Goal: Register for event/course

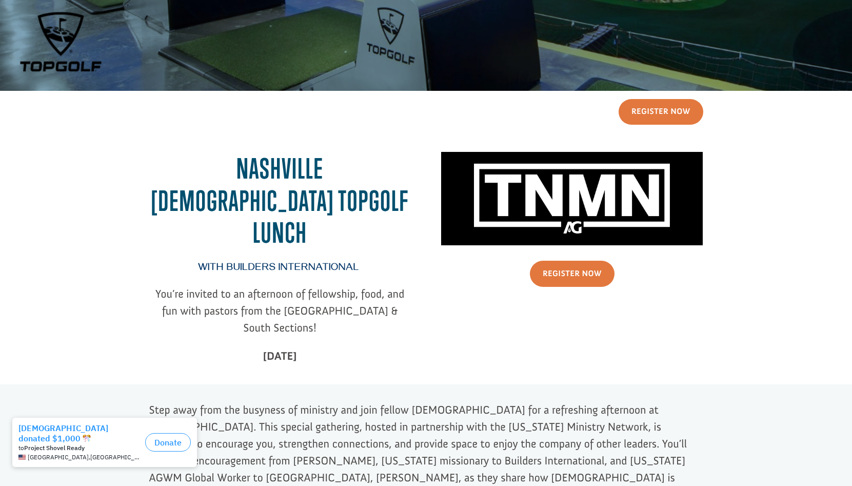
scroll to position [159, 0]
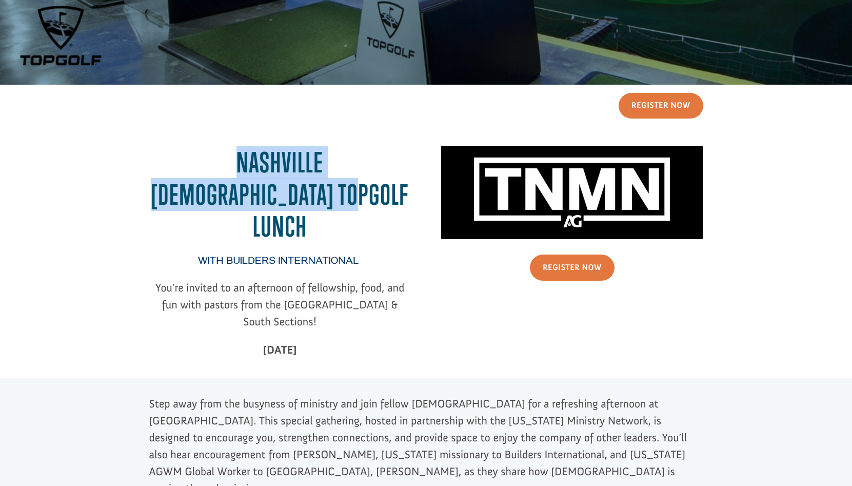
drag, startPoint x: 155, startPoint y: 162, endPoint x: 321, endPoint y: 206, distance: 171.0
click at [321, 206] on h2 "Nashville [DEMOGRAPHIC_DATA] Topgolf Lunch" at bounding box center [280, 197] width 262 height 102
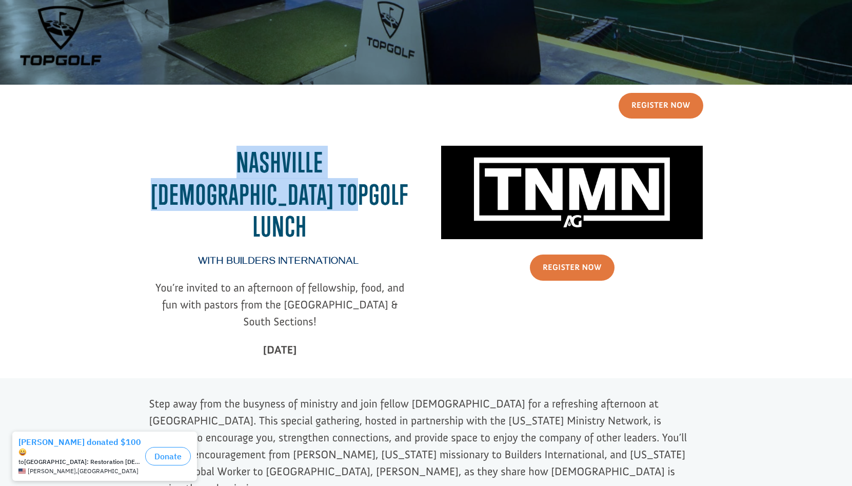
copy h2 "Nashville [DEMOGRAPHIC_DATA] Topgolf Lunch"
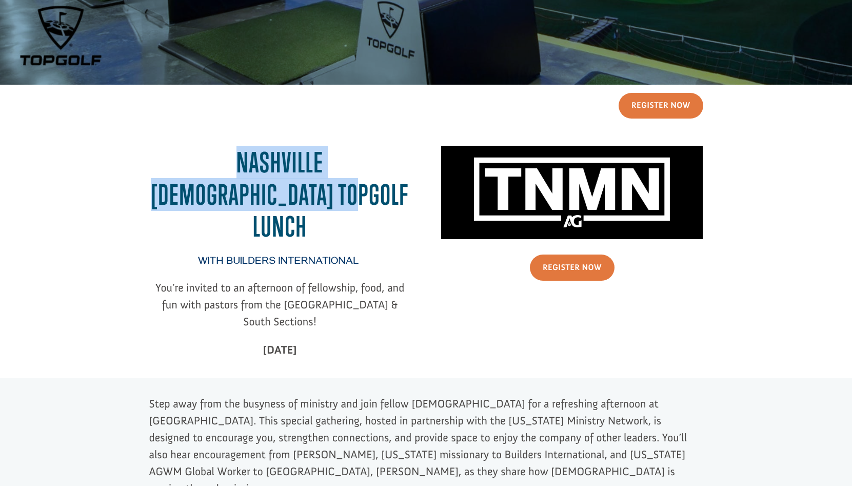
drag, startPoint x: 157, startPoint y: 252, endPoint x: 358, endPoint y: 323, distance: 213.3
click at [358, 323] on div "with Builders International You’re invited to an afternoon of fellowship, food,…" at bounding box center [280, 308] width 262 height 102
copy div "You’re invited to an afternoon of fellowship, food, and fun with pastors from t…"
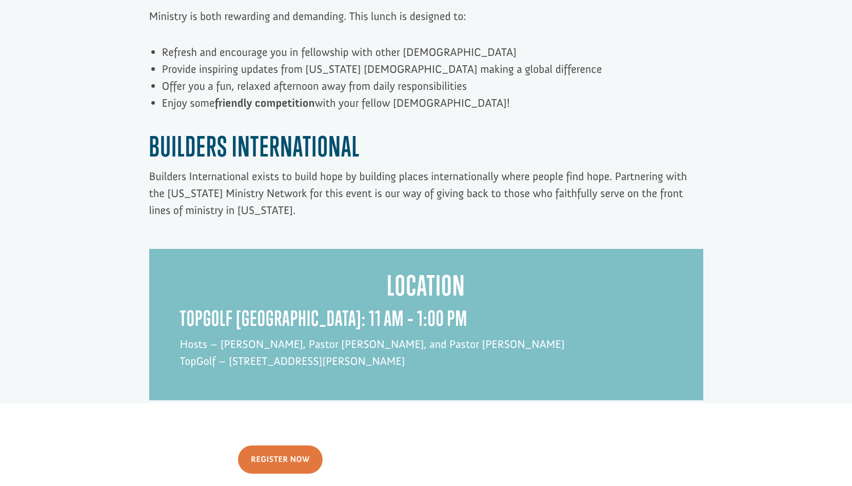
scroll to position [759, 0]
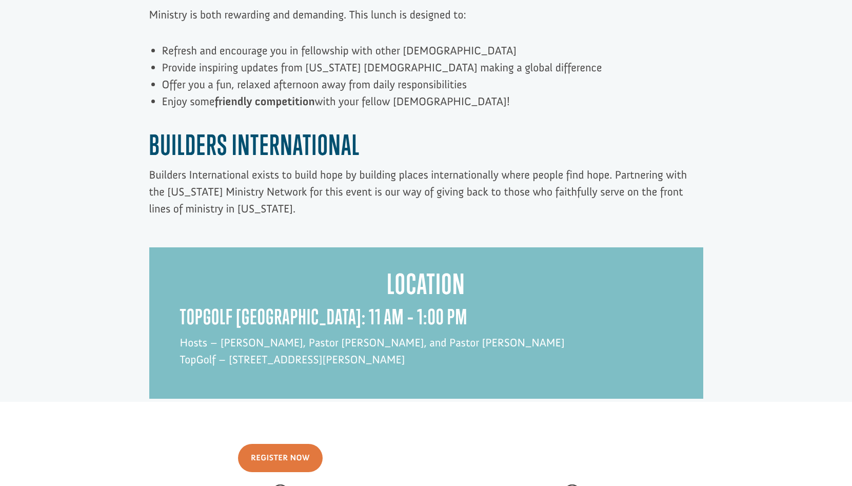
drag, startPoint x: 385, startPoint y: 230, endPoint x: 422, endPoint y: 312, distance: 89.8
click at [422, 312] on div "Location topgolf [GEOGRAPHIC_DATA]: 11 am – 1:00 PM Hosts – [PERSON_NAME], Past…" at bounding box center [426, 323] width 493 height 110
copy div "Location topgolf [GEOGRAPHIC_DATA]: 11 am – 1:00 PM Hosts – [PERSON_NAME], Past…"
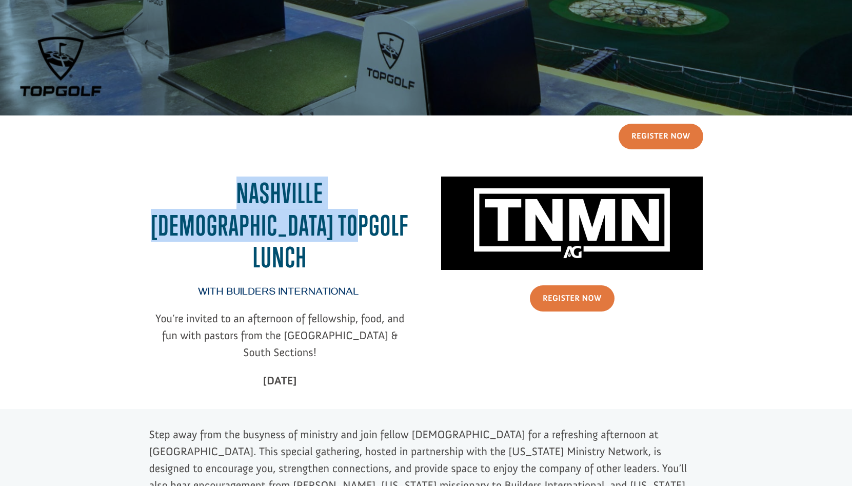
scroll to position [117, 0]
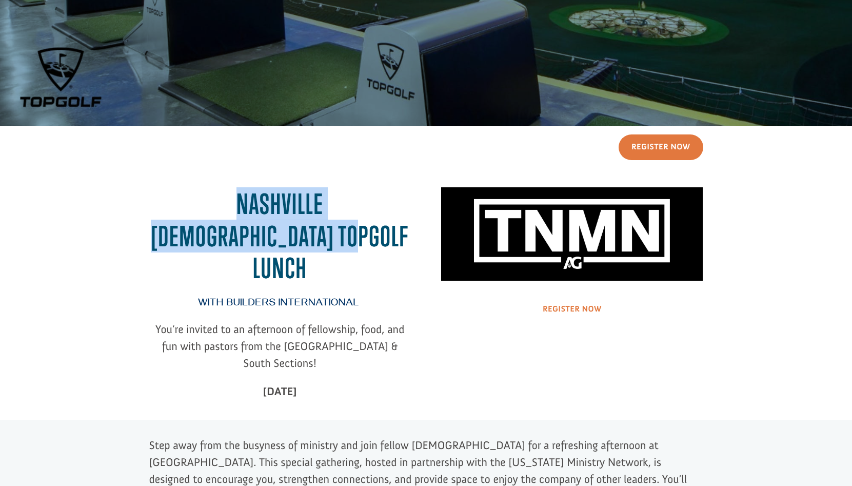
click at [574, 311] on link "Register Now" at bounding box center [572, 309] width 85 height 26
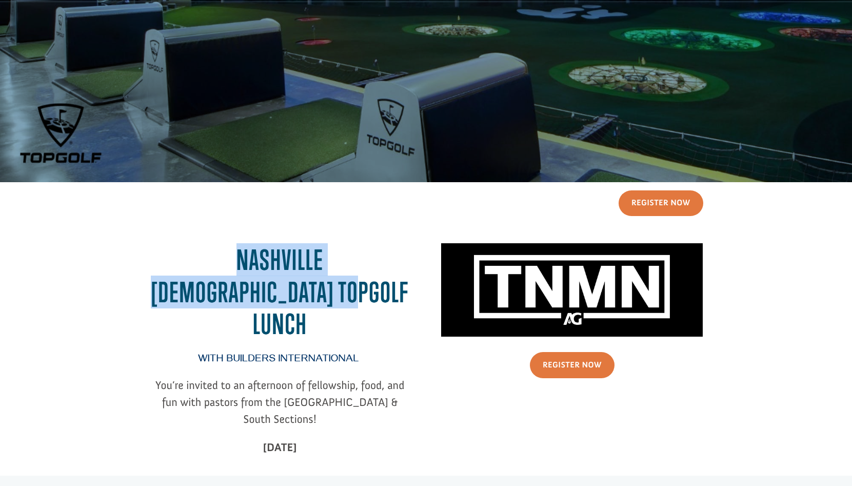
scroll to position [0, 0]
